Goal: Task Accomplishment & Management: Manage account settings

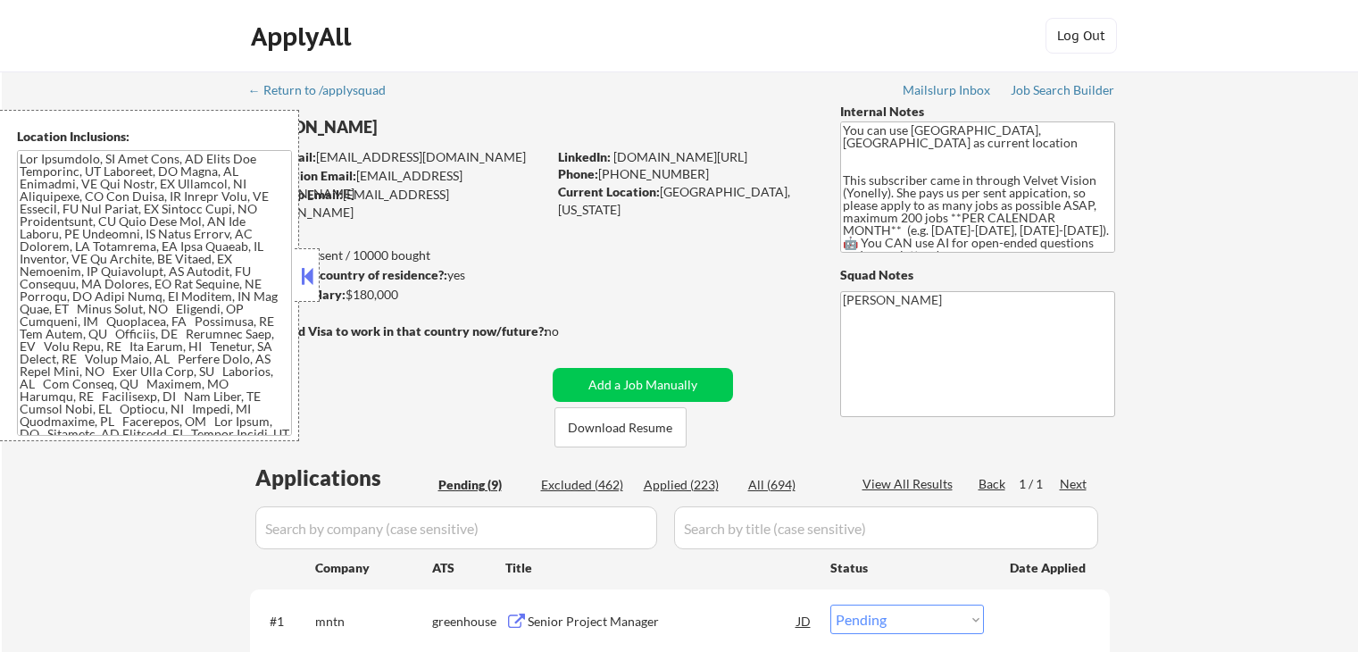
select select ""pending""
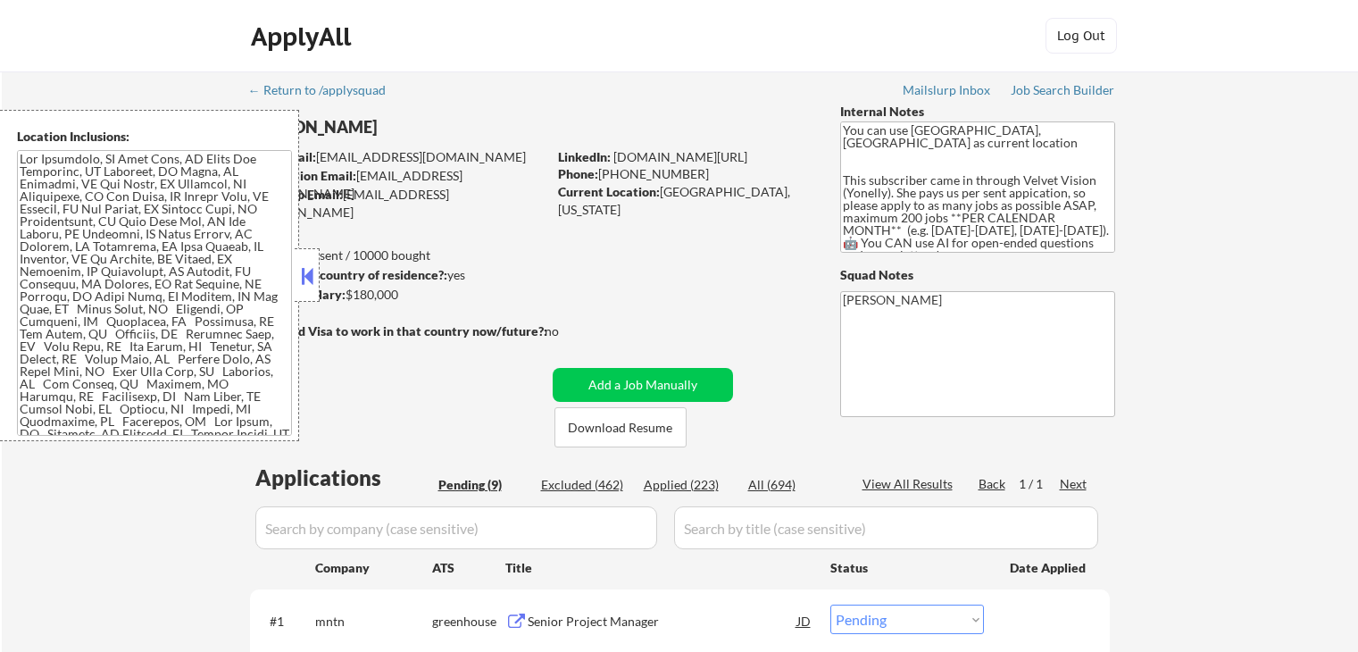
select select ""pending""
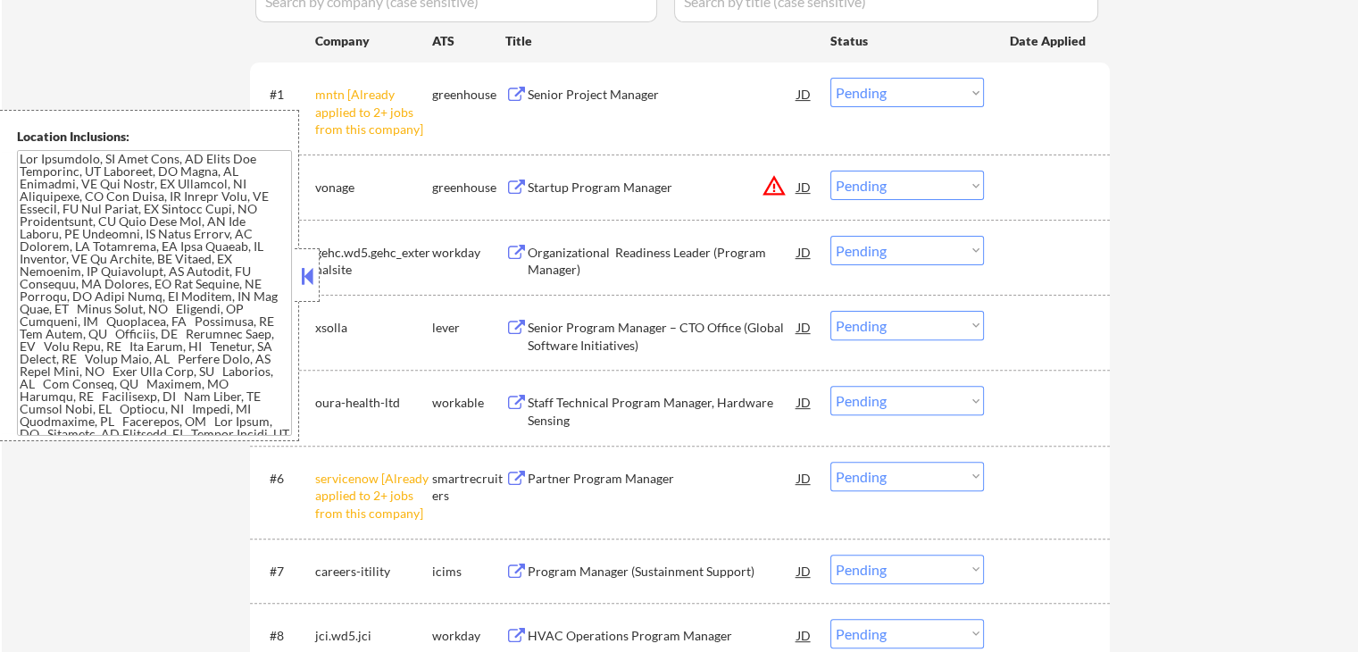
scroll to position [357, 0]
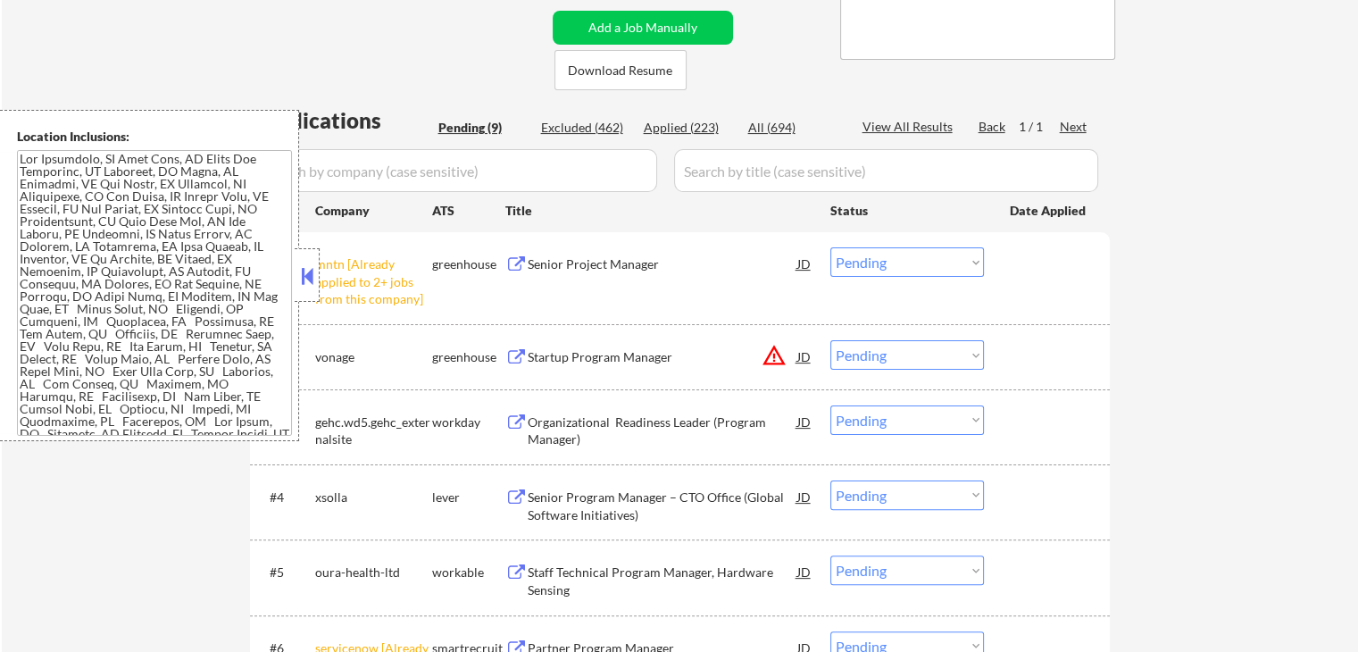
click at [908, 262] on select "Choose an option... Pending Applied Excluded (Questions) Excluded (Expired) Exc…" at bounding box center [907, 261] width 154 height 29
click at [830, 247] on select "Choose an option... Pending Applied Excluded (Questions) Excluded (Expired) Exc…" at bounding box center [907, 261] width 154 height 29
select select ""pending""
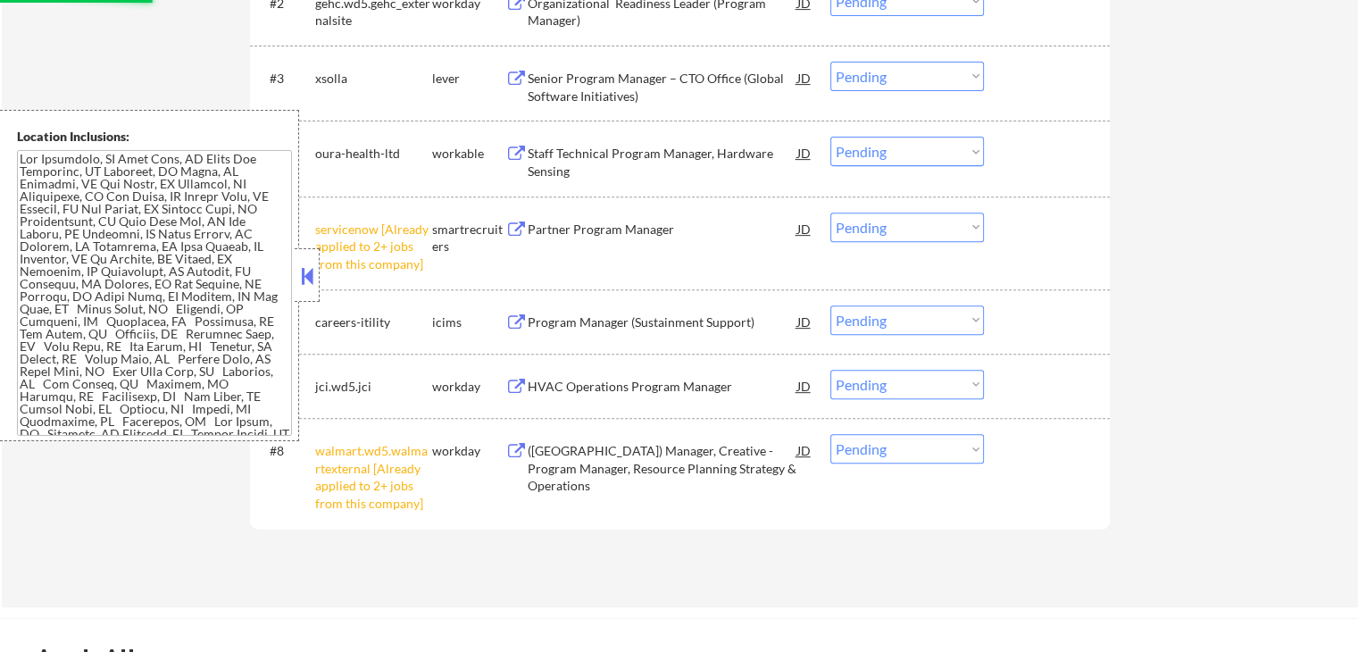
scroll to position [714, 0]
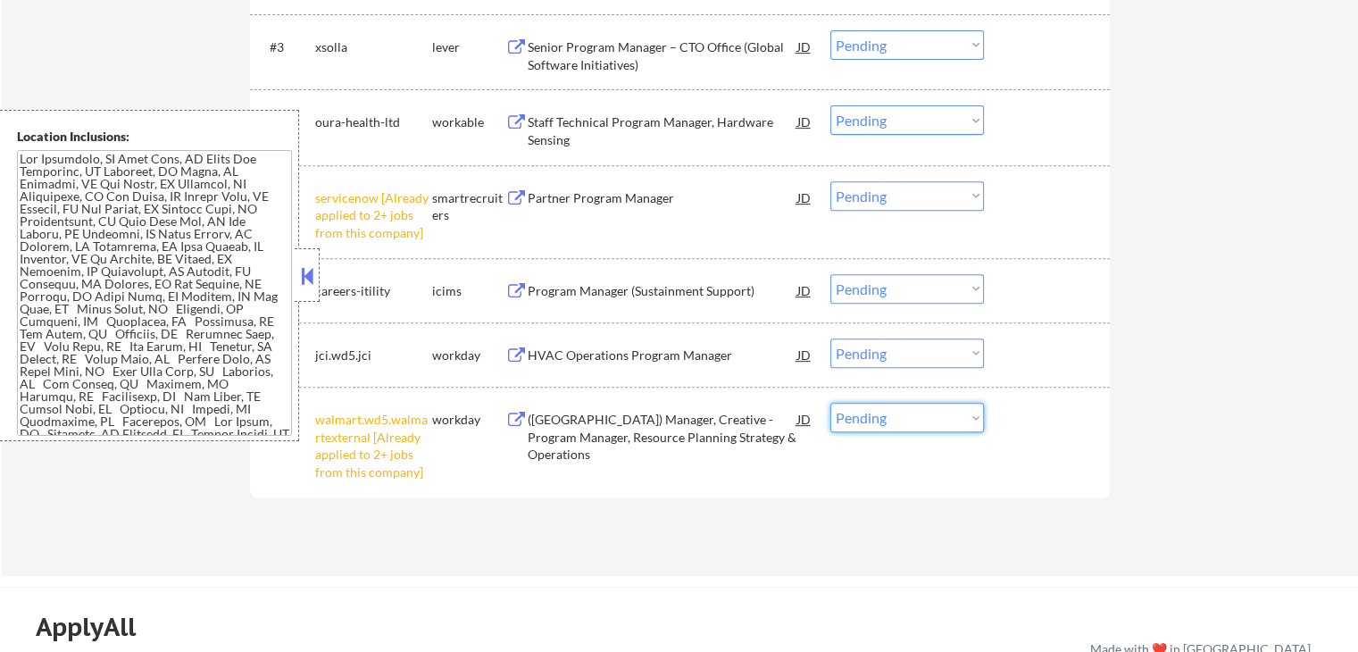
click at [918, 419] on select "Choose an option... Pending Applied Excluded (Questions) Excluded (Expired) Exc…" at bounding box center [907, 417] width 154 height 29
select select ""excluded__other_""
click at [830, 403] on select "Choose an option... Pending Applied Excluded (Questions) Excluded (Expired) Exc…" at bounding box center [907, 417] width 154 height 29
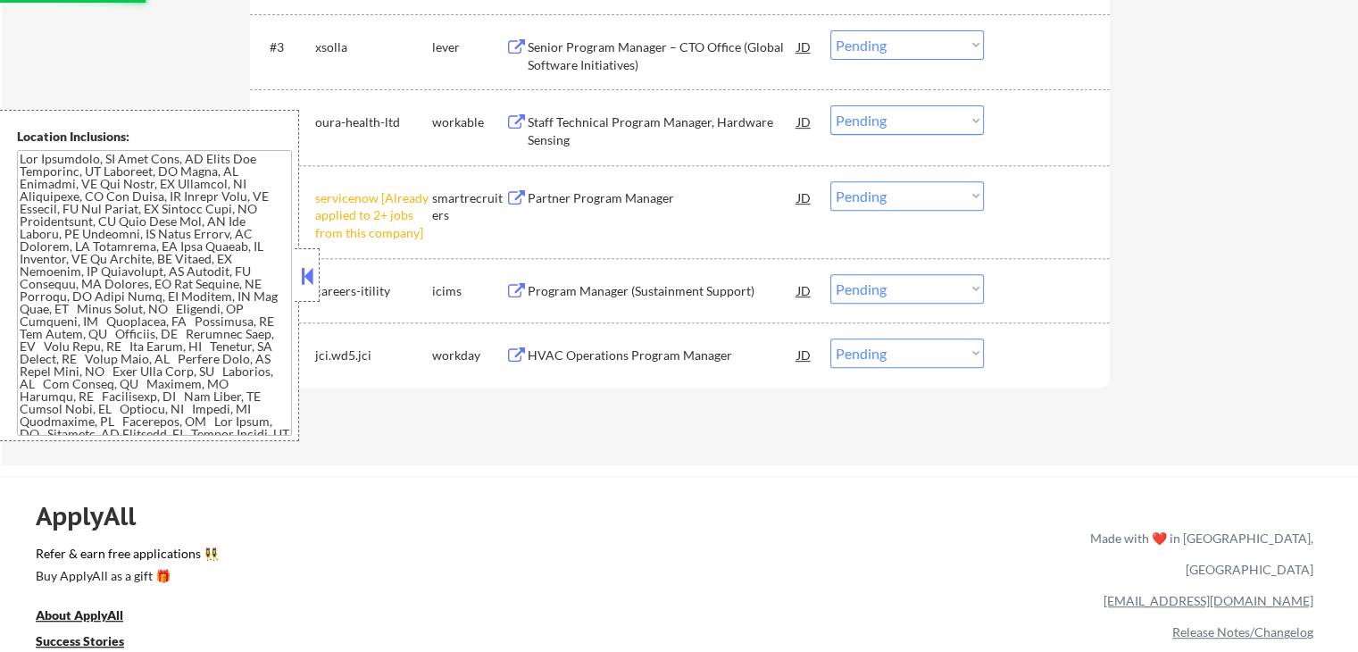
click at [879, 189] on select "Choose an option... Pending Applied Excluded (Questions) Excluded (Expired) Exc…" at bounding box center [907, 195] width 154 height 29
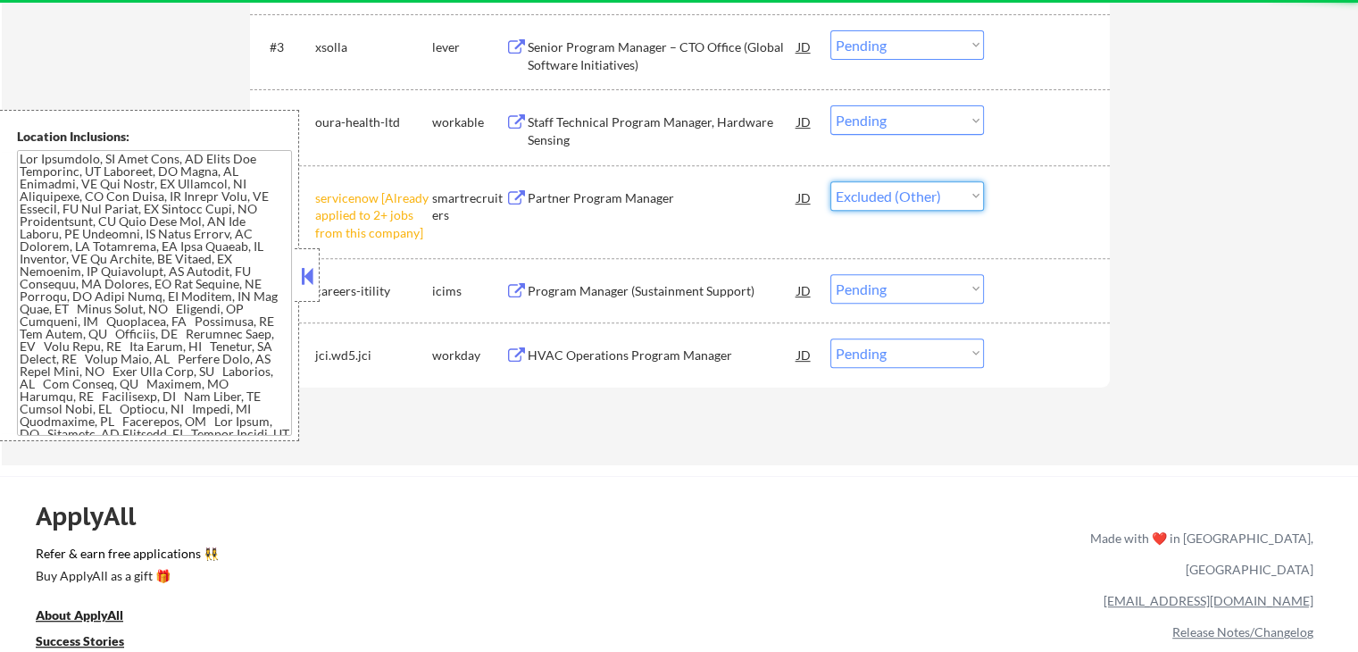
click at [830, 181] on select "Choose an option... Pending Applied Excluded (Questions) Excluded (Expired) Exc…" at bounding box center [907, 195] width 154 height 29
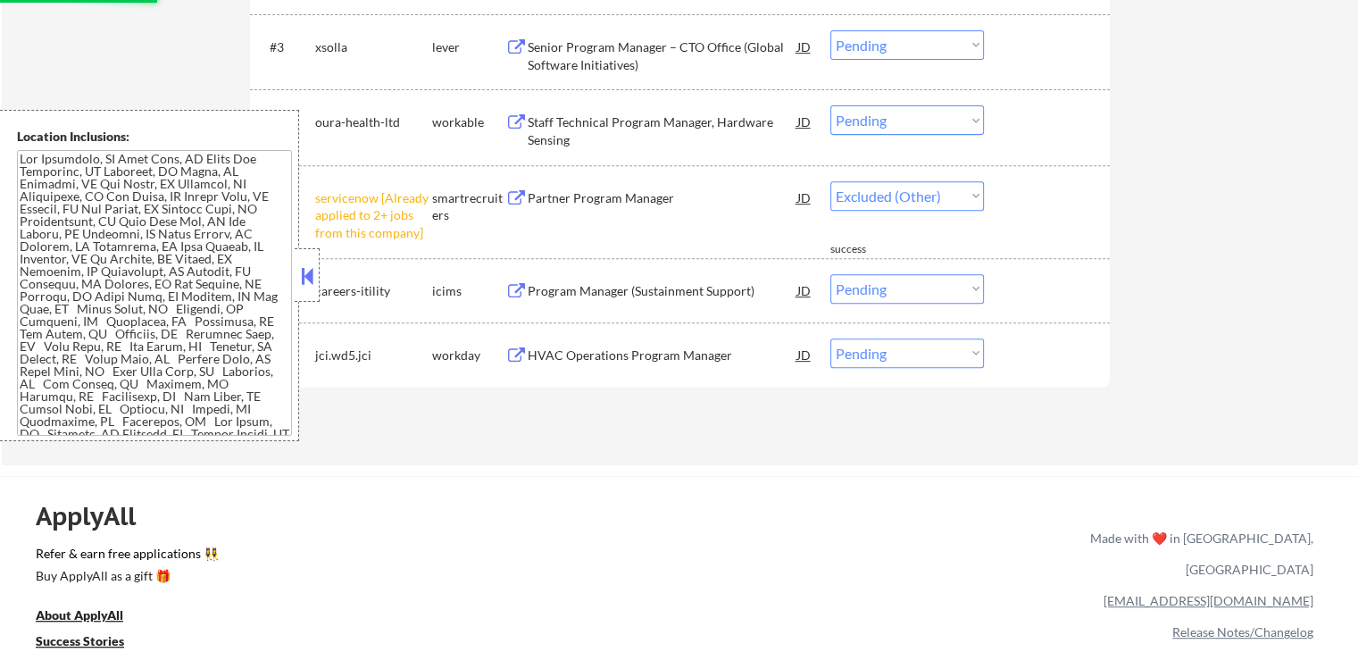
select select ""pending""
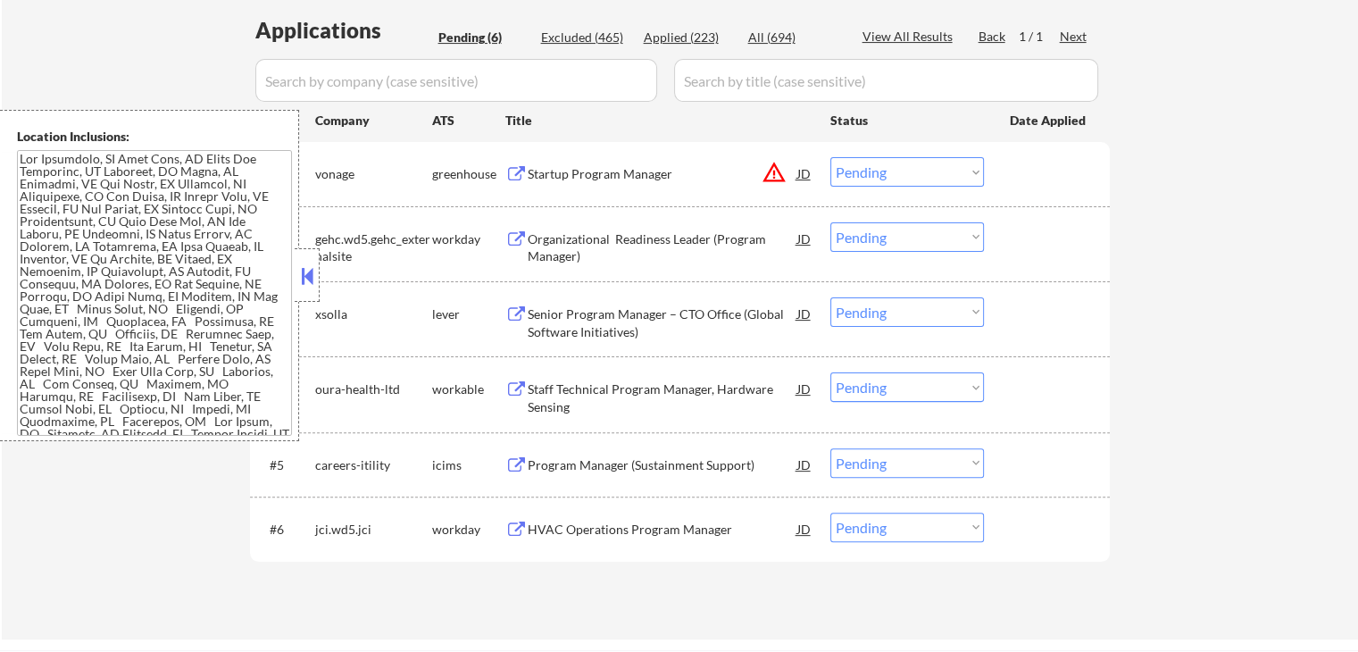
scroll to position [536, 0]
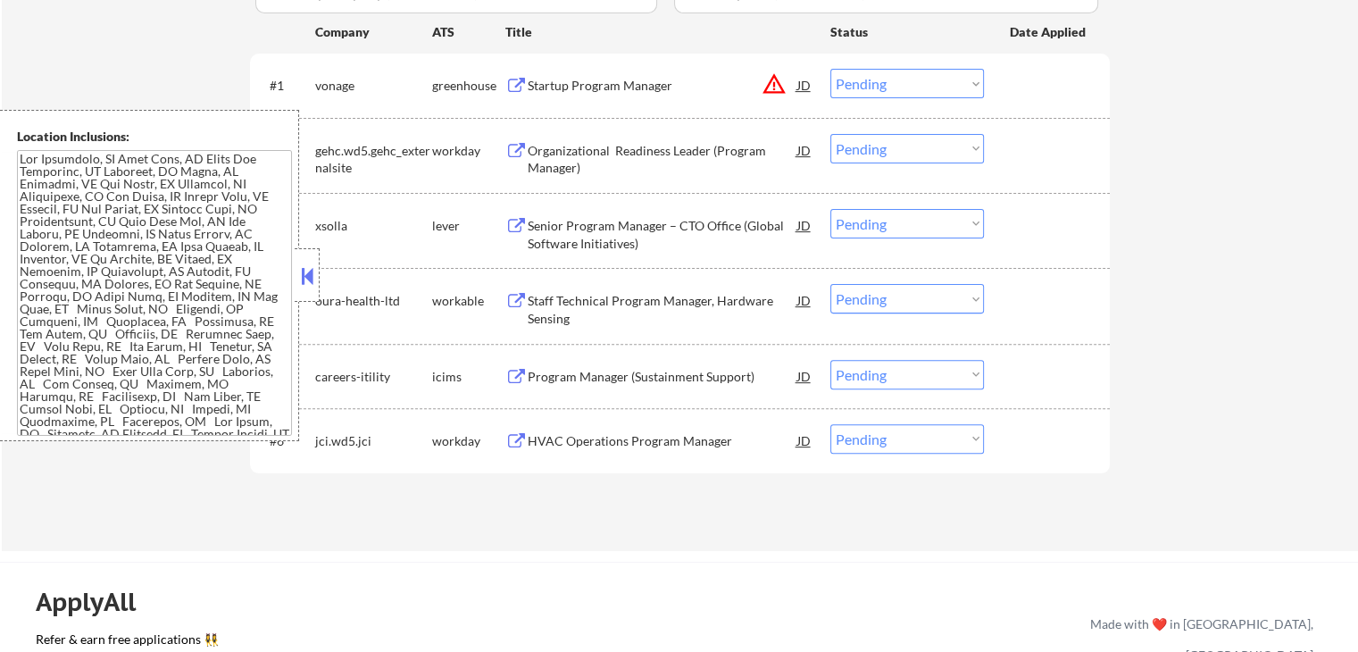
click at [513, 78] on button at bounding box center [516, 86] width 22 height 17
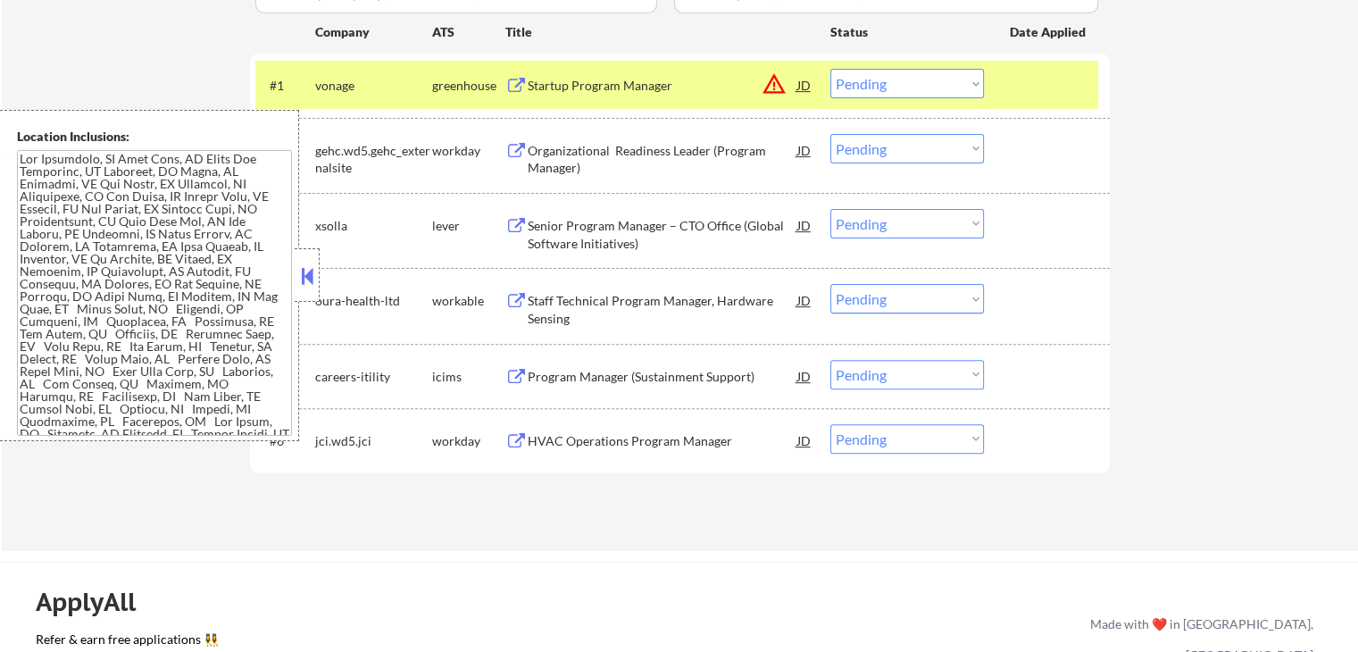
click at [513, 140] on div "Organizational Readiness Leader (Program Manager) JD warning_amber" at bounding box center [659, 155] width 308 height 43
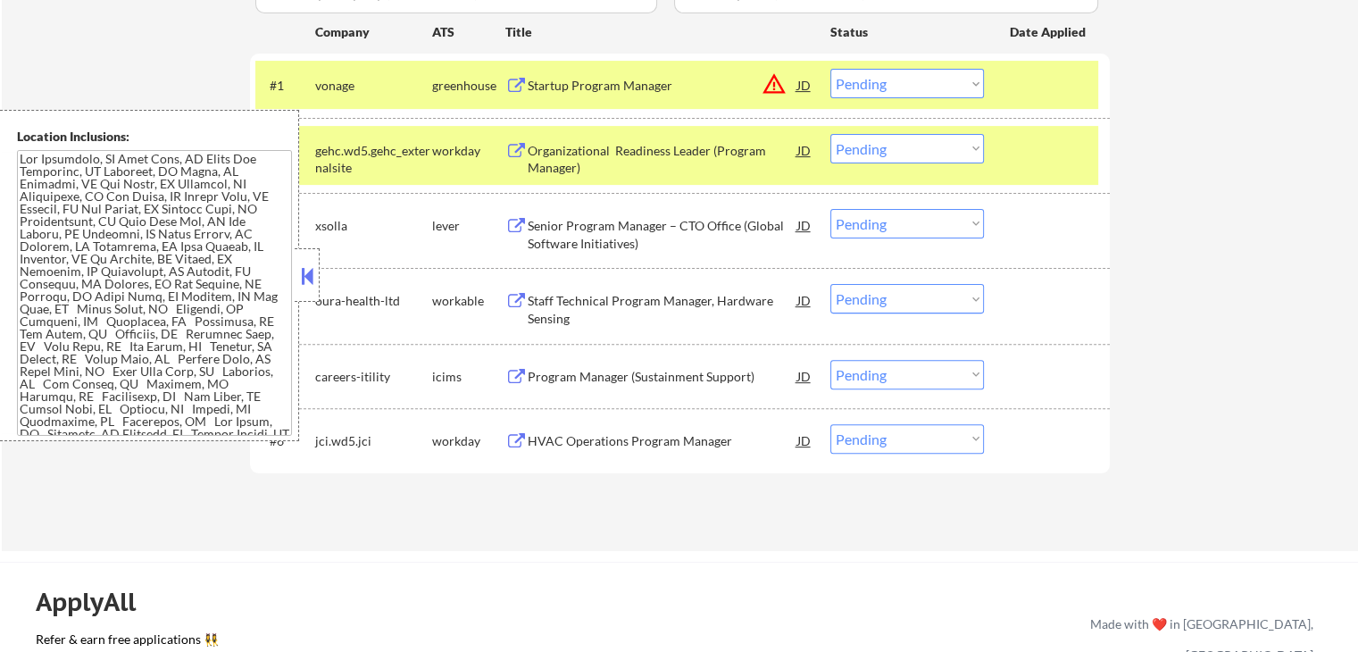
click at [524, 226] on button at bounding box center [516, 226] width 22 height 17
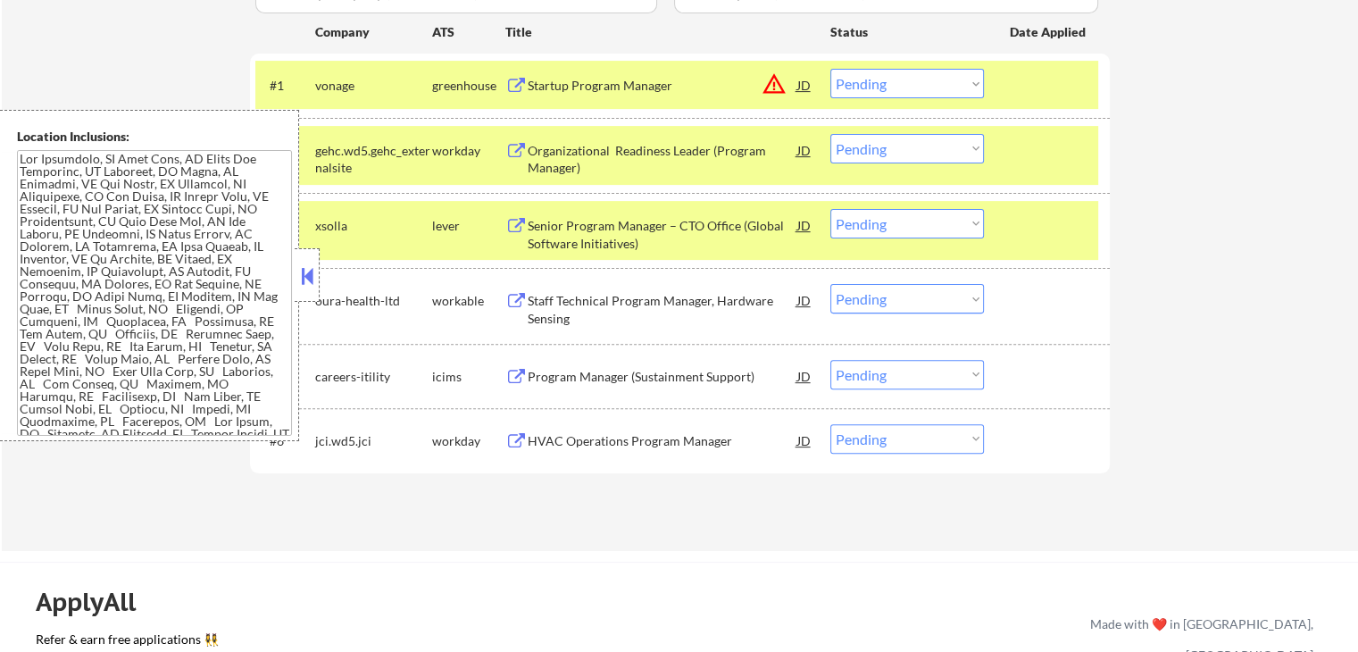
click at [522, 291] on div "Staff Technical Program Manager, Hardware Sensing JD" at bounding box center [659, 305] width 308 height 43
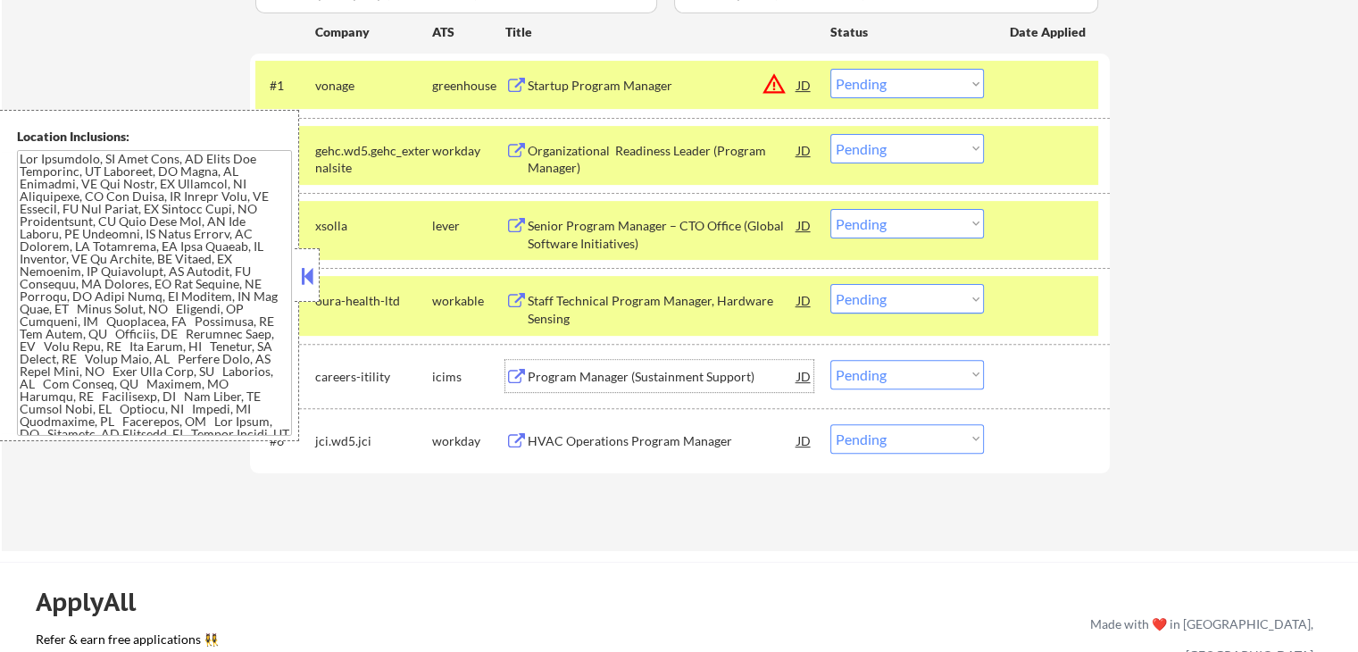
click at [517, 365] on div "Program Manager (Sustainment Support) JD" at bounding box center [659, 376] width 308 height 32
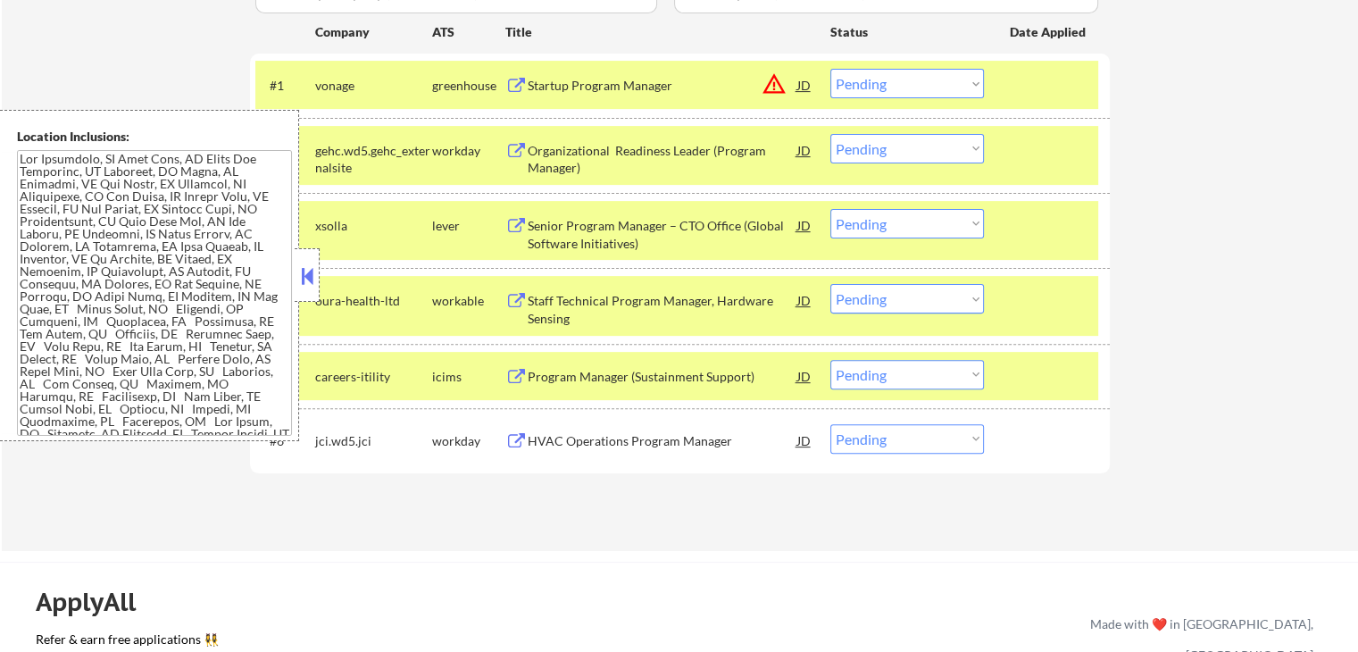
click at [528, 430] on div "HVAC Operations Program Manager" at bounding box center [663, 440] width 270 height 32
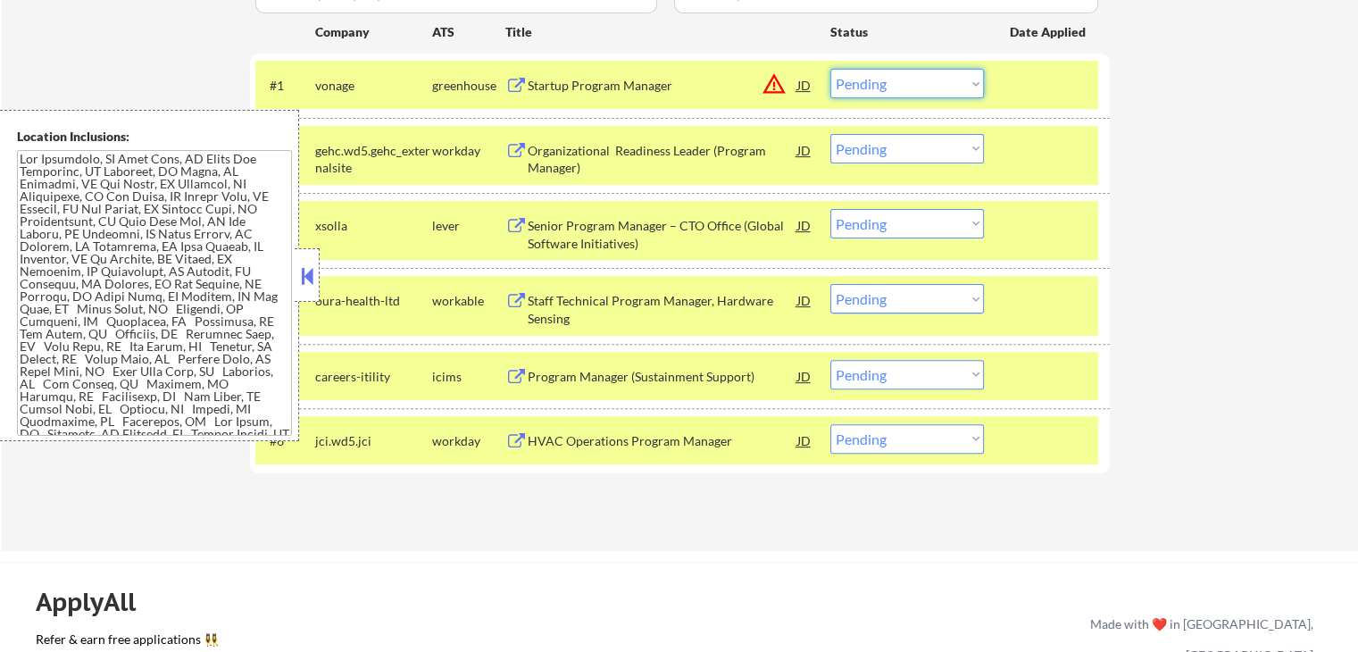
click at [928, 86] on select "Choose an option... Pending Applied Excluded (Questions) Excluded (Expired) Exc…" at bounding box center [907, 83] width 154 height 29
click at [830, 69] on select "Choose an option... Pending Applied Excluded (Questions) Excluded (Expired) Exc…" at bounding box center [907, 83] width 154 height 29
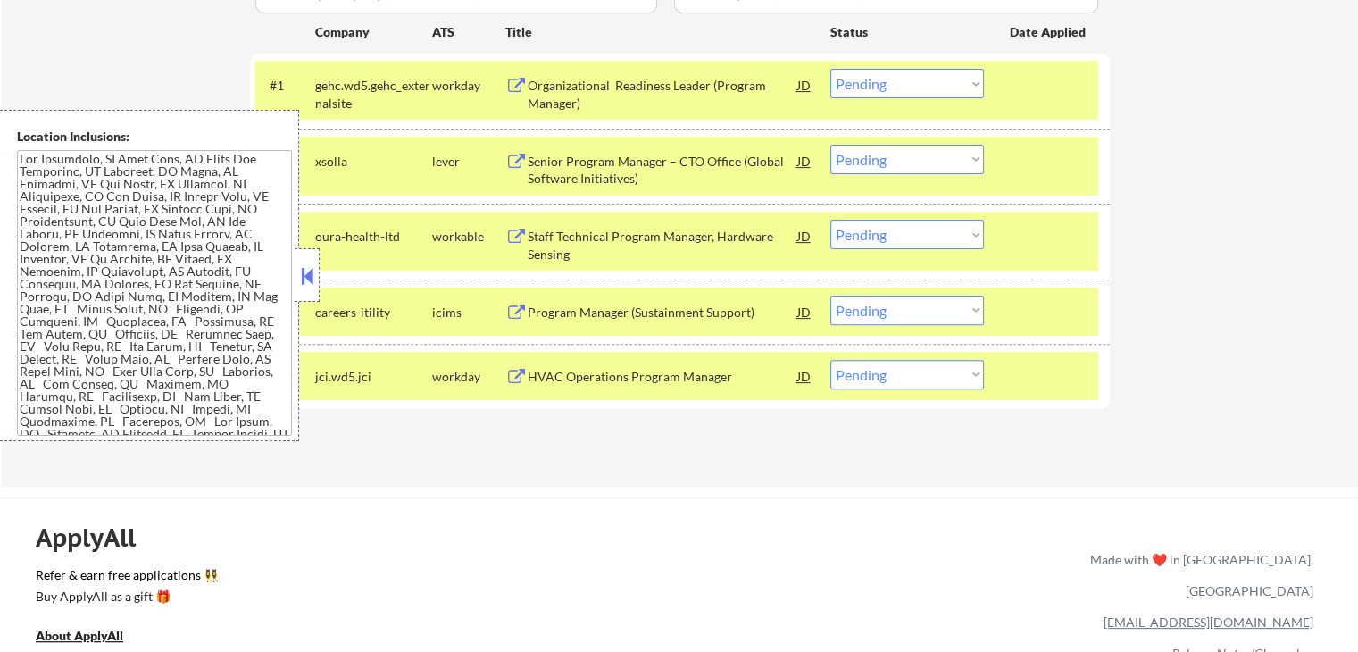
click at [900, 78] on select "Choose an option... Pending Applied Excluded (Questions) Excluded (Expired) Exc…" at bounding box center [907, 83] width 154 height 29
click at [830, 69] on select "Choose an option... Pending Applied Excluded (Questions) Excluded (Expired) Exc…" at bounding box center [907, 83] width 154 height 29
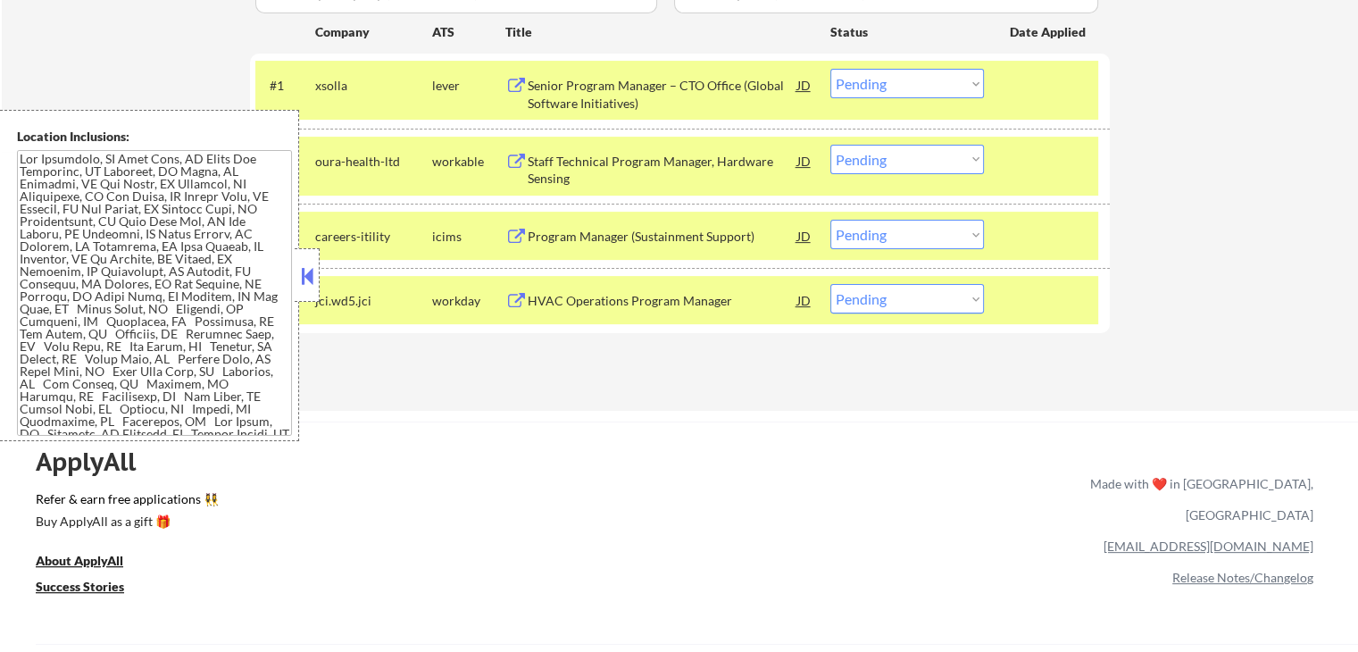
click at [892, 85] on select "Choose an option... Pending Applied Excluded (Questions) Excluded (Expired) Exc…" at bounding box center [907, 83] width 154 height 29
click at [830, 69] on select "Choose an option... Pending Applied Excluded (Questions) Excluded (Expired) Exc…" at bounding box center [907, 83] width 154 height 29
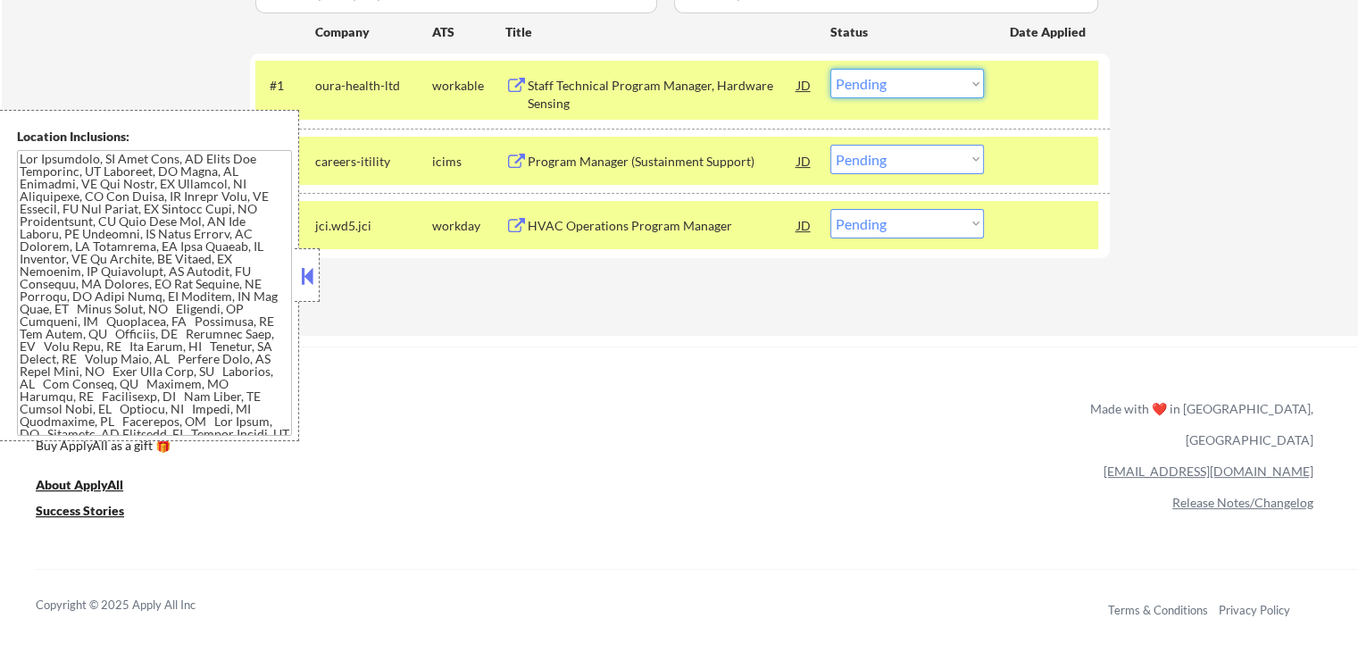
click at [915, 77] on select "Choose an option... Pending Applied Excluded (Questions) Excluded (Expired) Exc…" at bounding box center [907, 83] width 154 height 29
click at [830, 69] on select "Choose an option... Pending Applied Excluded (Questions) Excluded (Expired) Exc…" at bounding box center [907, 83] width 154 height 29
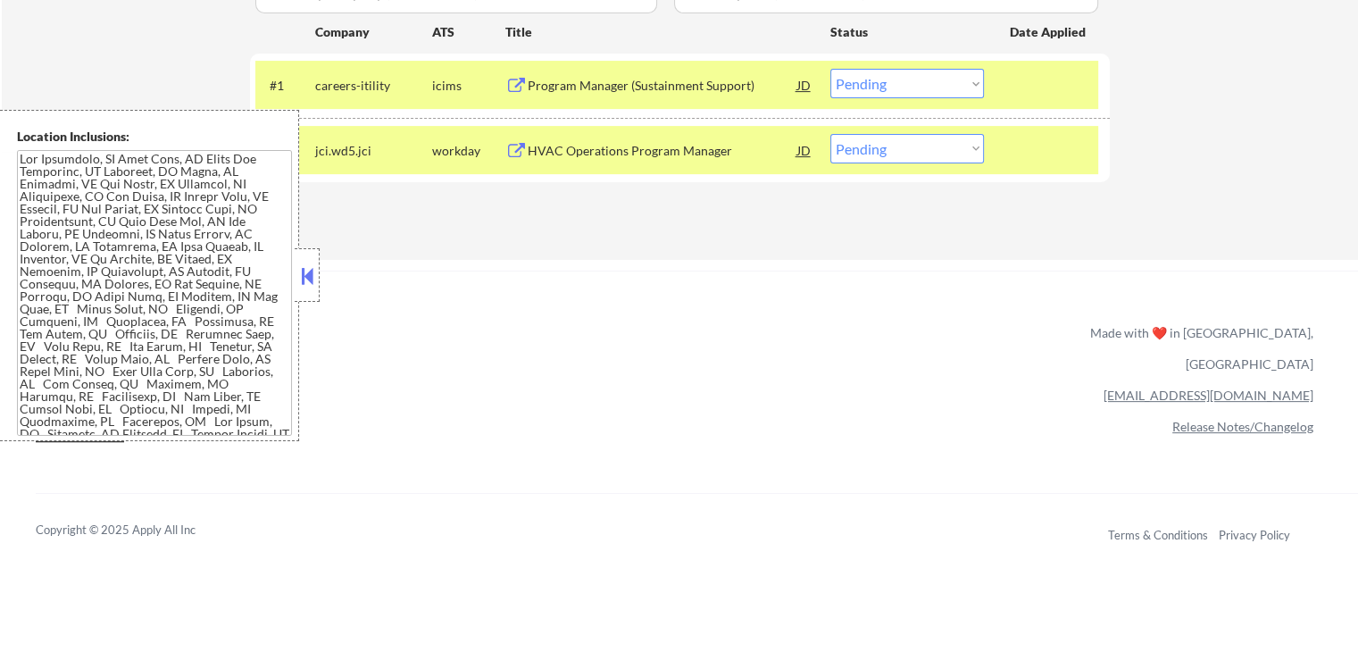
drag, startPoint x: 931, startPoint y: 79, endPoint x: 930, endPoint y: 94, distance: 14.3
click at [930, 79] on select "Choose an option... Pending Applied Excluded (Questions) Excluded (Expired) Exc…" at bounding box center [907, 83] width 154 height 29
click at [830, 69] on select "Choose an option... Pending Applied Excluded (Questions) Excluded (Expired) Exc…" at bounding box center [907, 83] width 154 height 29
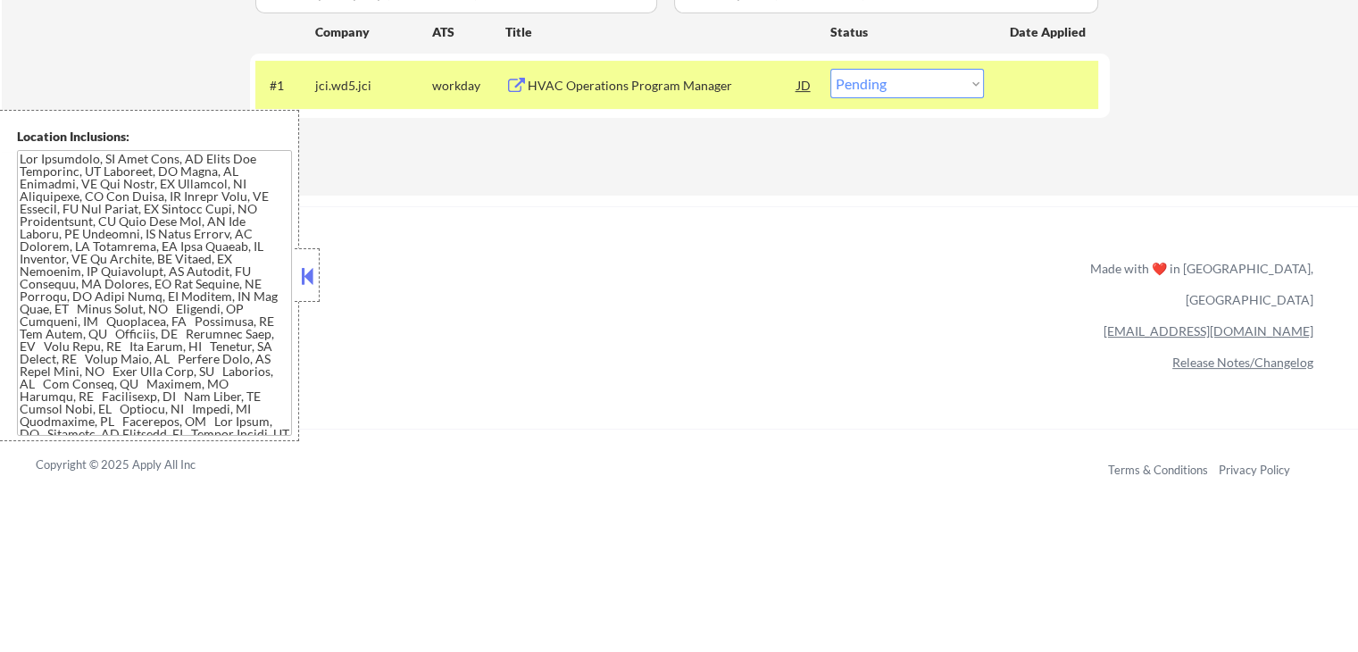
click at [892, 90] on select "Choose an option... Pending Applied Excluded (Questions) Excluded (Expired) Exc…" at bounding box center [907, 83] width 154 height 29
drag, startPoint x: 892, startPoint y: 90, endPoint x: 743, endPoint y: 257, distance: 223.9
click at [743, 257] on div "ApplyAll Refer & earn free applications 👯‍♀️ Buy ApplyAll as a gift 🎁 About App…" at bounding box center [679, 360] width 1358 height 283
click at [894, 79] on select "Choose an option... Pending Applied Excluded (Questions) Excluded (Expired) Exc…" at bounding box center [907, 83] width 154 height 29
select select ""excluded__salary_""
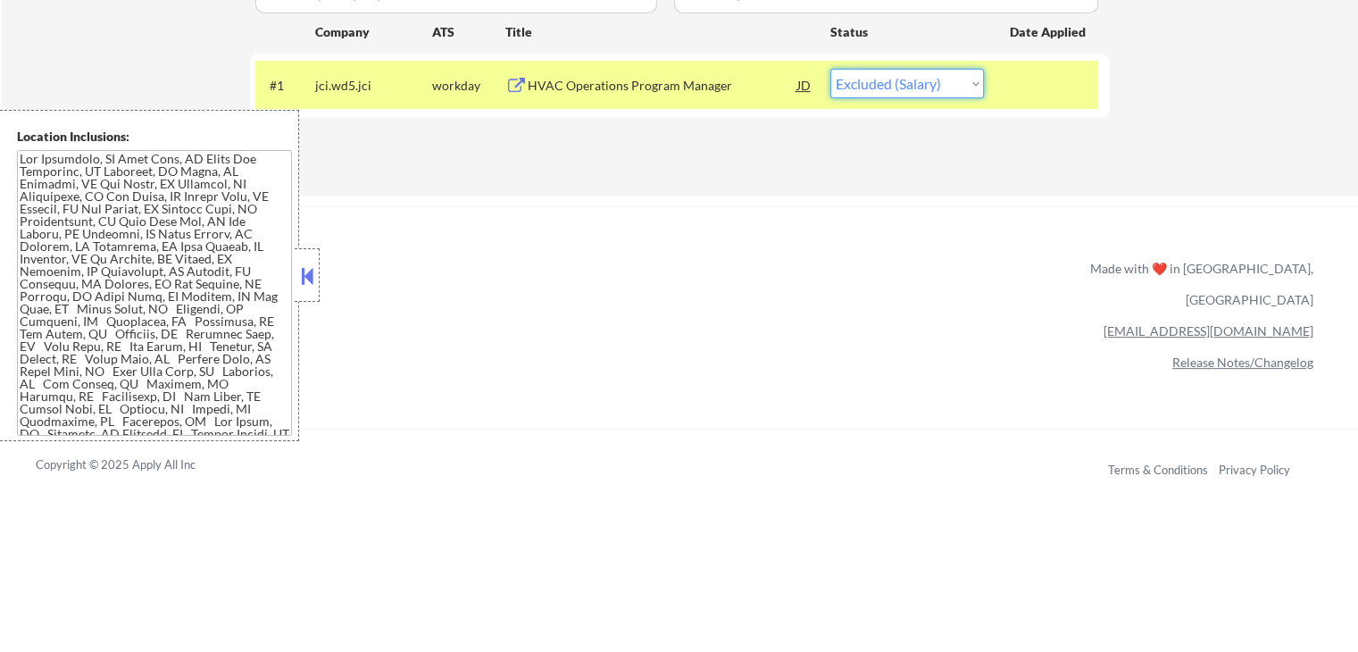
click at [830, 69] on select "Choose an option... Pending Applied Excluded (Questions) Excluded (Expired) Exc…" at bounding box center [907, 83] width 154 height 29
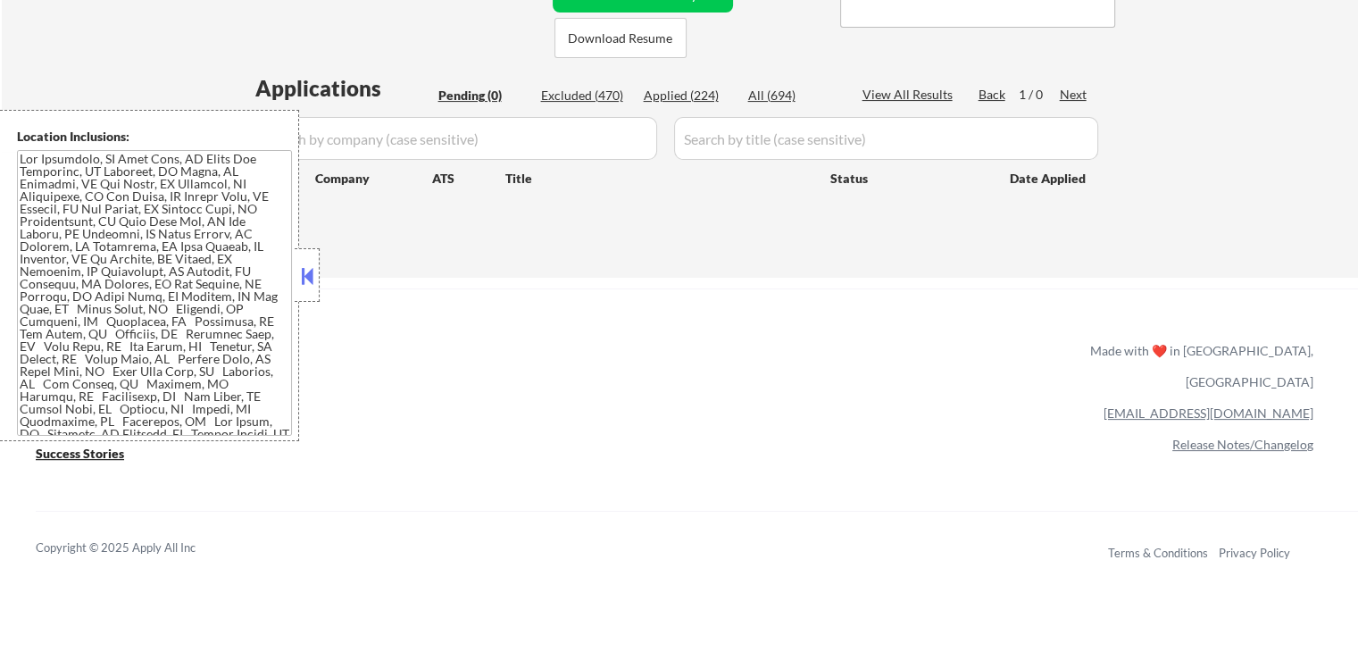
scroll to position [179, 0]
